Goal: Task Accomplishment & Management: Complete application form

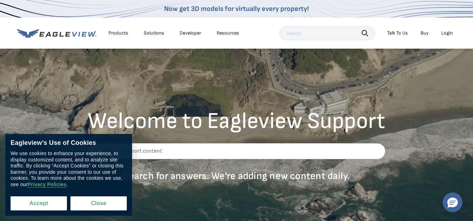
click at [54, 202] on button "Accept" at bounding box center [39, 203] width 56 height 14
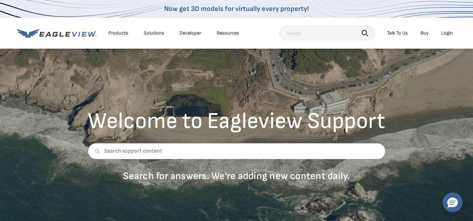
checkbox input "true"
click at [449, 32] on div "Login" at bounding box center [447, 33] width 12 height 6
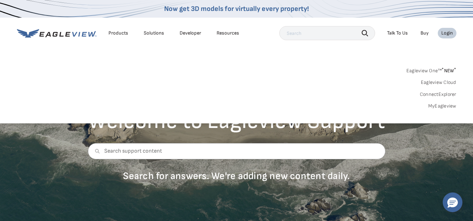
click at [430, 68] on link "Eagleview One™ * NEW *" at bounding box center [431, 70] width 50 height 8
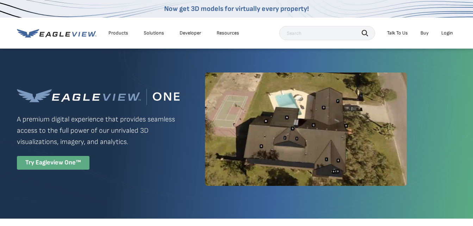
click at [79, 159] on div "Try Eagleview One™" at bounding box center [53, 163] width 73 height 14
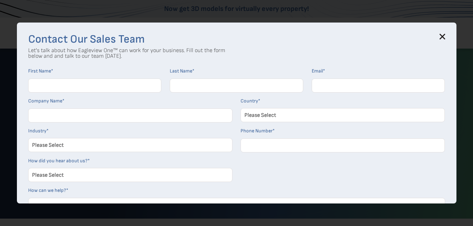
click at [92, 86] on input "First Name *" at bounding box center [95, 86] width 134 height 14
type input "[PERSON_NAME] [PERSON_NAME]"
type input "[PERSON_NAME] Fast"
type input "[EMAIL_ADDRESS][DOMAIN_NAME]"
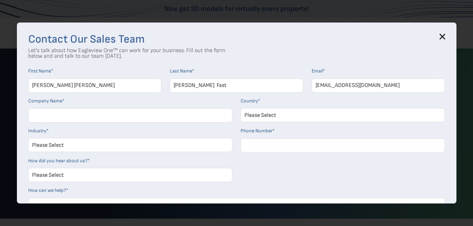
type input "Winning Blueprint"
select select "[GEOGRAPHIC_DATA]"
type input "14058569576"
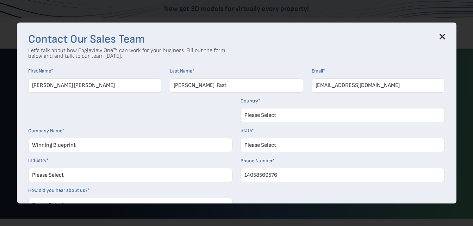
select select "[US_STATE]"
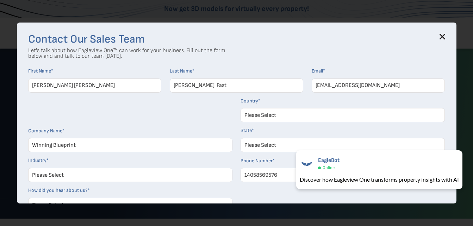
click at [111, 176] on select "Please Select Architects & Engineering Construction Electric/Gas Utilities Gove…" at bounding box center [130, 175] width 204 height 14
select select "Software and Technology"
click at [31, 168] on select "Please Select Architects & Engineering Construction Electric/Gas Utilities Gove…" at bounding box center [130, 175] width 204 height 14
drag, startPoint x: 458, startPoint y: 63, endPoint x: 459, endPoint y: 78, distance: 15.2
click at [459, 78] on div "Contact Our Sales Team Let's talk about how Eagleview One™ can work for your bu…" at bounding box center [236, 113] width 473 height 226
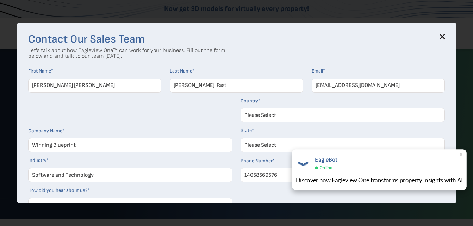
click at [462, 156] on span "×" at bounding box center [461, 154] width 4 height 7
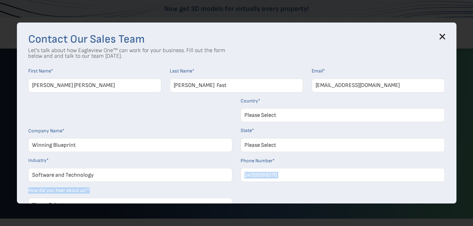
drag, startPoint x: 423, startPoint y: 193, endPoint x: 423, endPoint y: 178, distance: 14.4
click at [423, 178] on form "First Name * [PERSON_NAME] [PERSON_NAME] Last Name * [PERSON_NAME] Fast Email *…" at bounding box center [236, 176] width 417 height 216
click at [295, 191] on form "First Name * [PERSON_NAME] [PERSON_NAME] Last Name * [PERSON_NAME] Fast Email *…" at bounding box center [236, 176] width 417 height 216
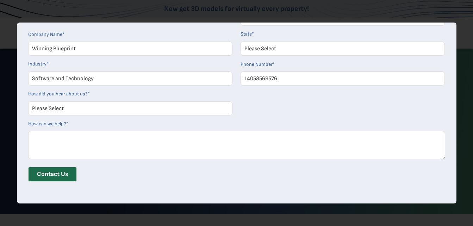
scroll to position [14, 0]
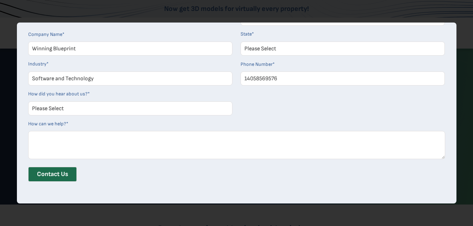
click at [79, 151] on textarea "How can we help? *" at bounding box center [236, 145] width 417 height 28
type textarea "login"
click at [70, 172] on input "Contact Us" at bounding box center [52, 174] width 49 height 15
click at [94, 106] on select "Please Select Search Engine Social Media Word of Mouth Podcast Online Advertise…" at bounding box center [130, 108] width 204 height 14
select select "Word of Mouth"
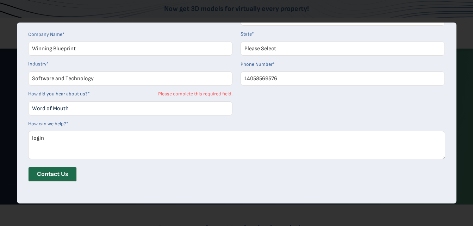
click at [31, 101] on select "Please Select Search Engine Social Media Word of Mouth Podcast Online Advertise…" at bounding box center [130, 108] width 204 height 14
click at [64, 176] on input "Contact Us" at bounding box center [52, 174] width 49 height 15
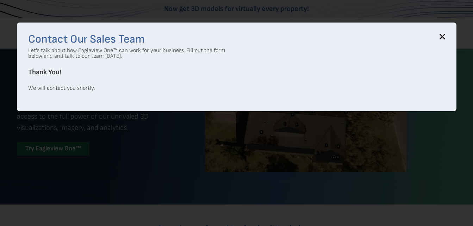
scroll to position [0, 0]
click at [445, 38] on icon at bounding box center [443, 37] width 6 height 6
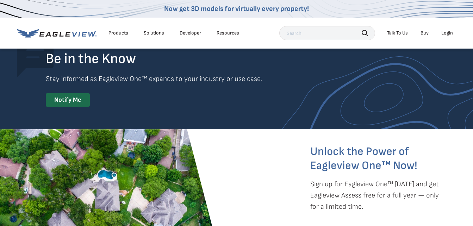
scroll to position [1495, 0]
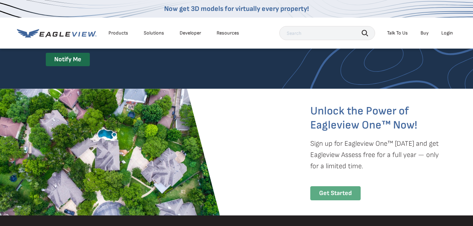
click at [310, 186] on div "Get Started" at bounding box center [335, 193] width 50 height 14
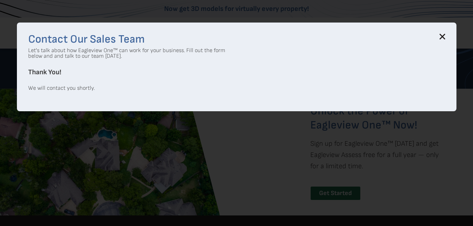
click at [426, 66] on div "Contact Our Sales Team Let's talk about how Eagleview One™ can work for your bu…" at bounding box center [236, 62] width 417 height 57
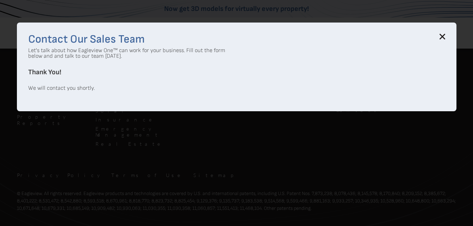
scroll to position [1772, 0]
click at [448, 40] on div "Contact Our Sales Team Let's talk about how Eagleview One™ can work for your bu…" at bounding box center [237, 67] width 440 height 89
click at [443, 35] on icon at bounding box center [442, 37] width 5 height 5
